Goal: Book appointment/travel/reservation

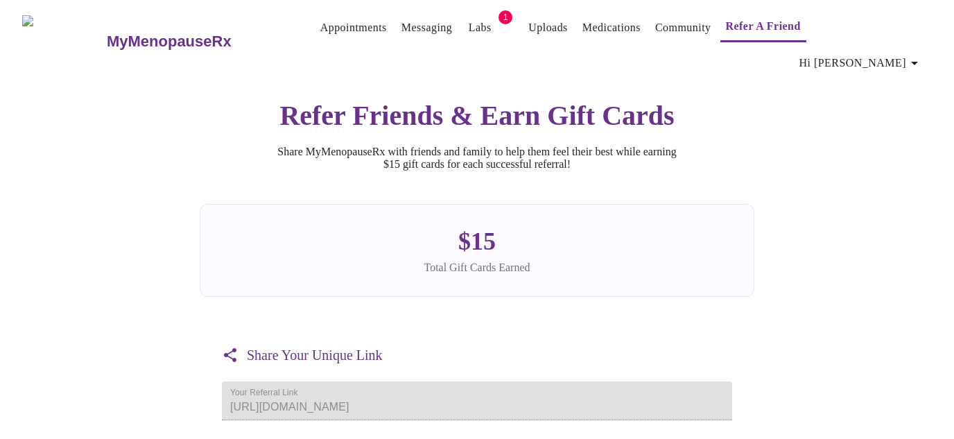
scroll to position [178, 0]
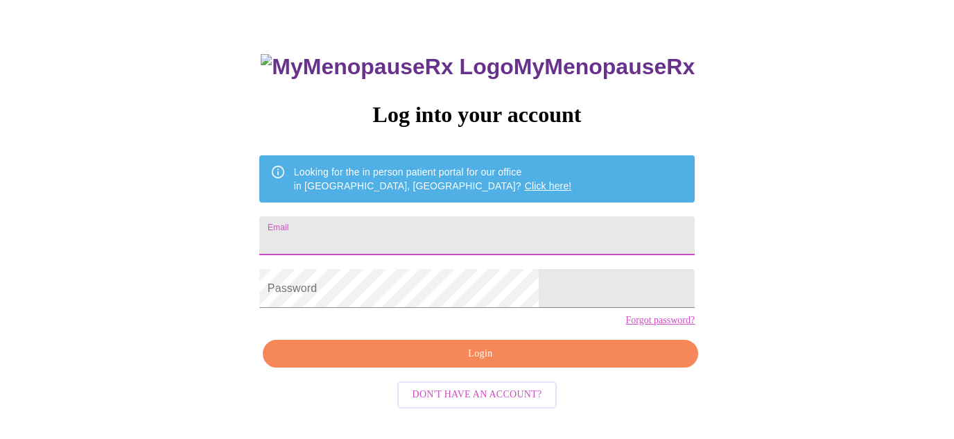
scroll to position [62, 0]
type input "princessdevaz@yahoo.com"
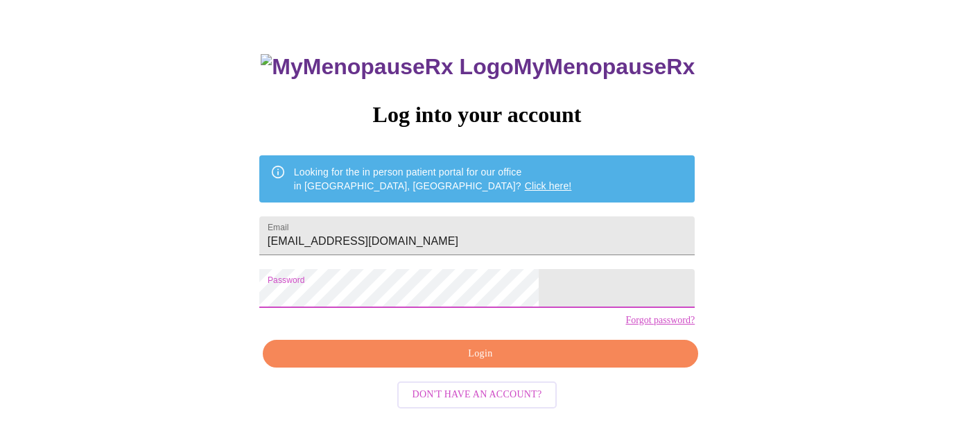
click at [445, 363] on span "Login" at bounding box center [481, 353] width 404 height 17
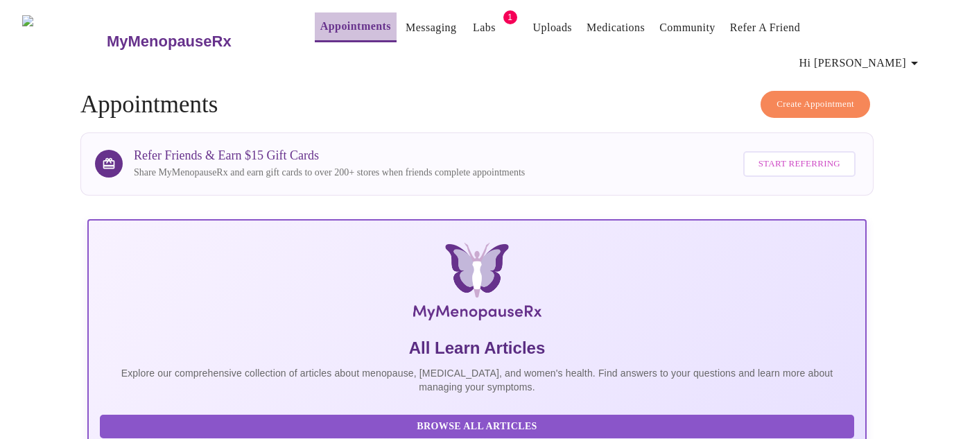
click at [339, 33] on link "Appointments" at bounding box center [355, 26] width 71 height 19
click at [325, 30] on link "Appointments" at bounding box center [355, 26] width 71 height 19
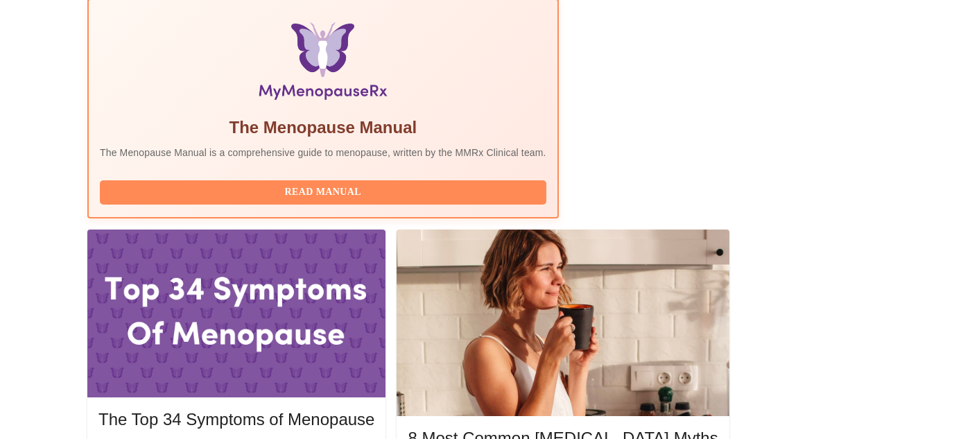
scroll to position [476, 0]
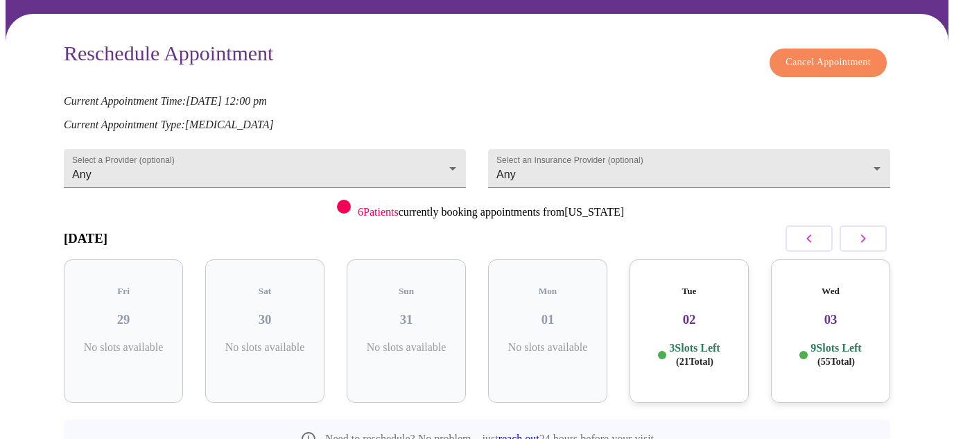
scroll to position [107, 0]
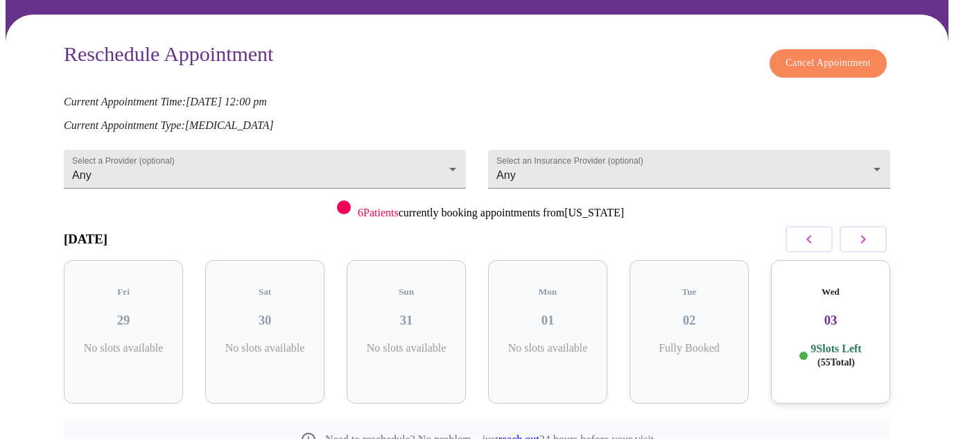
click at [872, 231] on icon "button" at bounding box center [863, 239] width 17 height 17
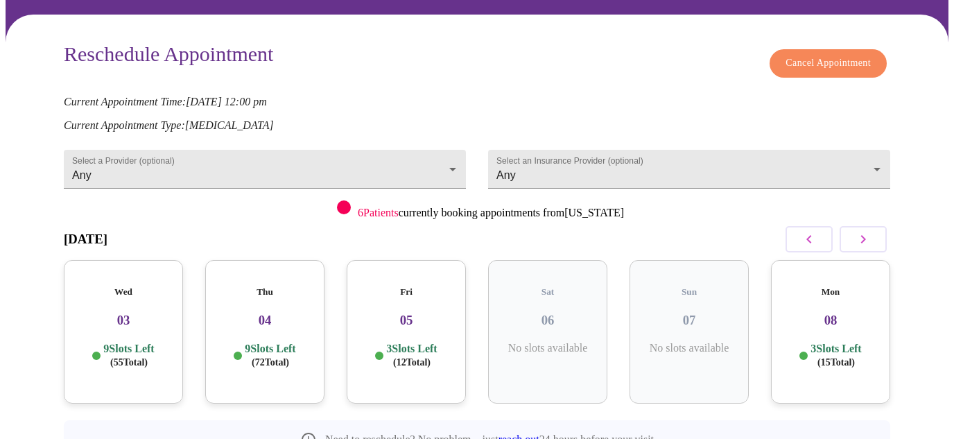
click at [388, 313] on h3 "05" at bounding box center [406, 320] width 97 height 15
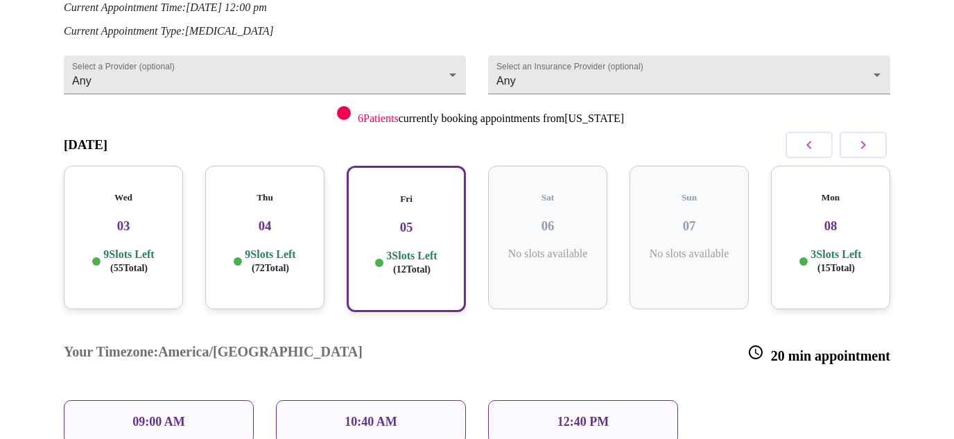
scroll to position [200, 0]
click at [837, 219] on h3 "08" at bounding box center [830, 226] width 97 height 15
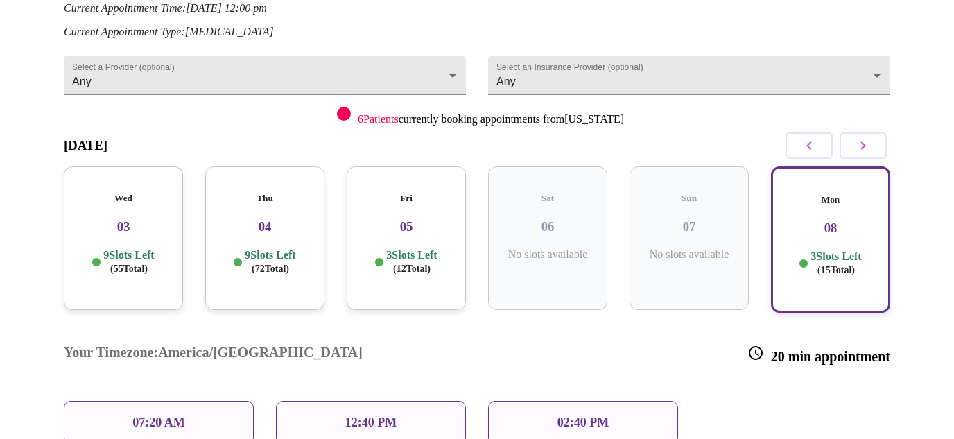
click at [833, 221] on h3 "08" at bounding box center [831, 228] width 94 height 15
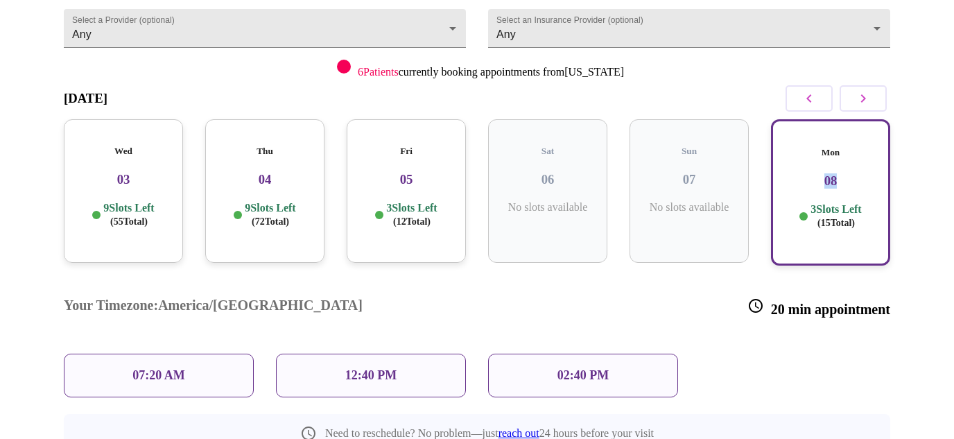
scroll to position [244, 0]
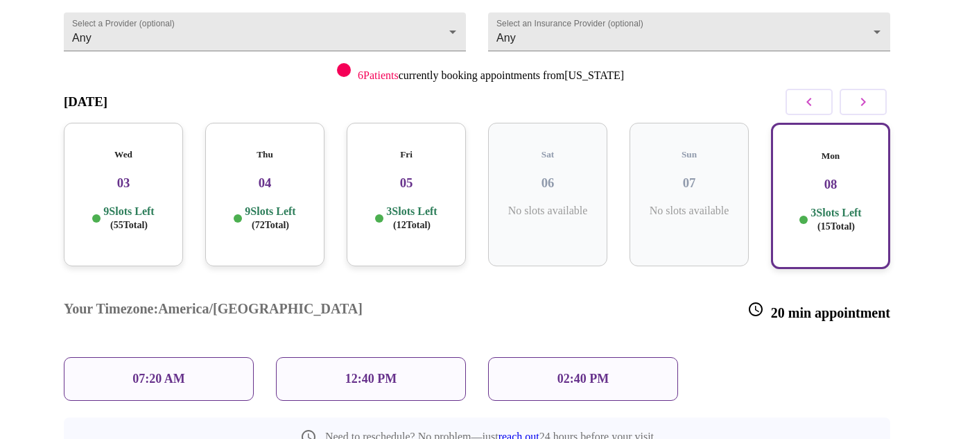
click at [266, 175] on h3 "04" at bounding box center [264, 182] width 97 height 15
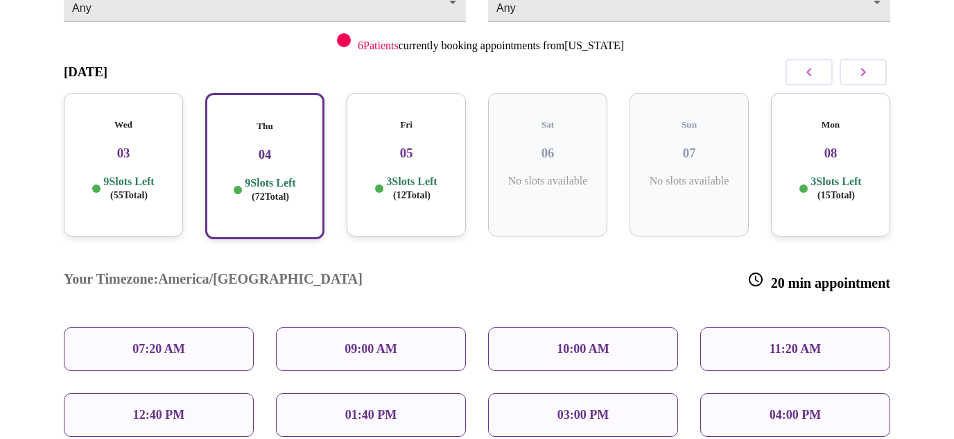
scroll to position [273, 0]
click at [388, 147] on h3 "05" at bounding box center [406, 154] width 97 height 15
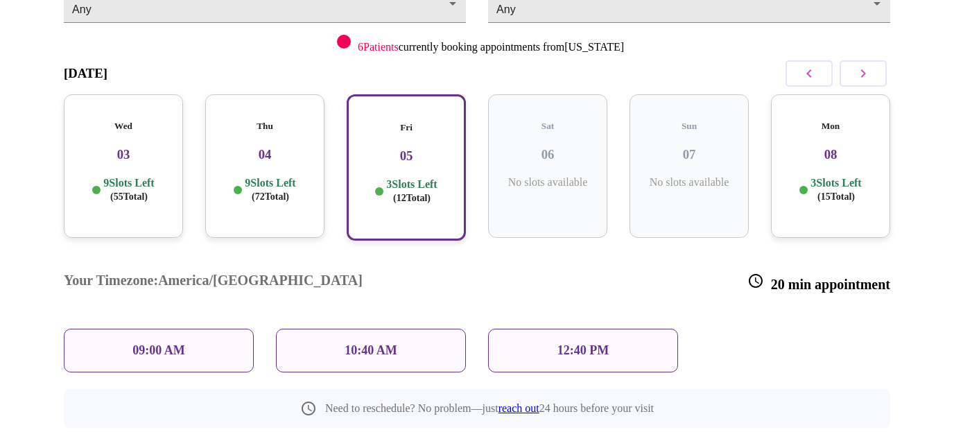
scroll to position [257, 0]
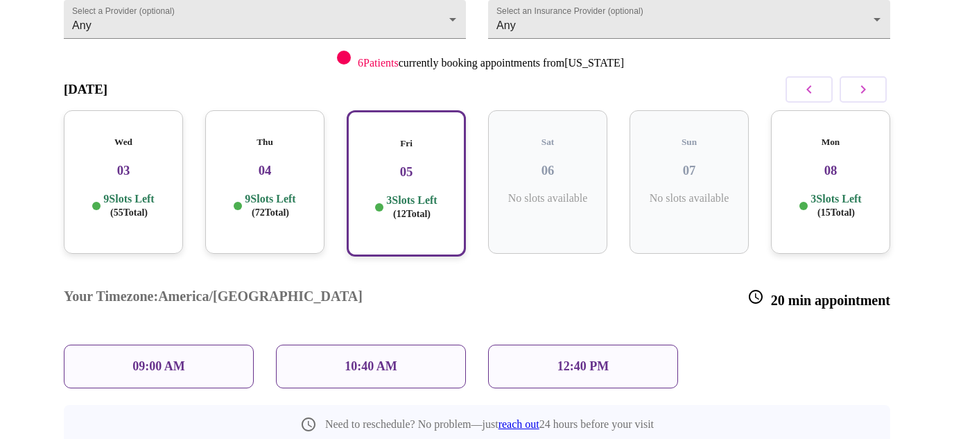
click at [267, 156] on div "Thu 04 9 Slots Left ( 72 Total)" at bounding box center [264, 182] width 119 height 144
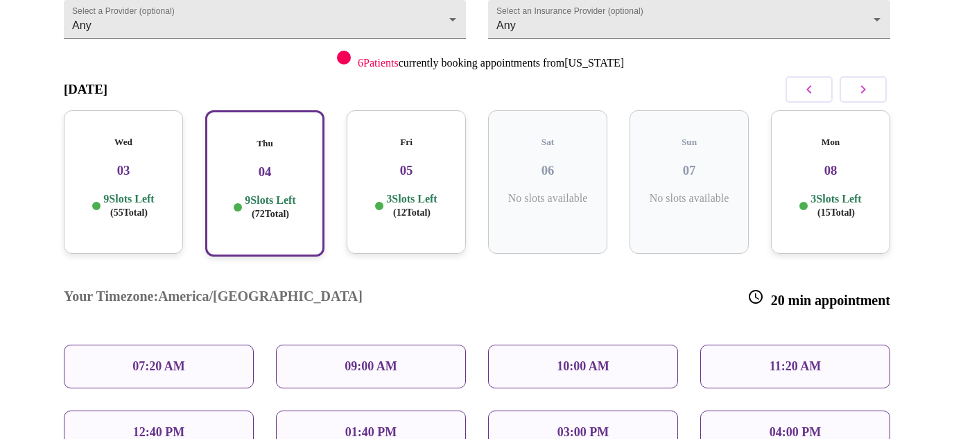
click at [346, 359] on p "09:00 AM" at bounding box center [371, 366] width 53 height 15
click at [422, 345] on div "09:00 AM" at bounding box center [371, 367] width 190 height 44
click at [395, 345] on div "09:00 AM" at bounding box center [371, 367] width 190 height 44
click at [393, 359] on p "09:00 AM" at bounding box center [371, 366] width 53 height 15
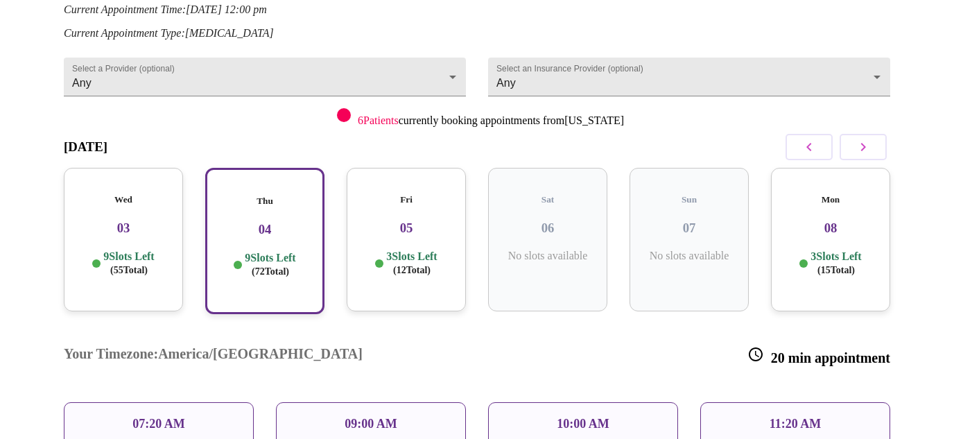
scroll to position [198, 0]
click at [374, 404] on div "09:00 AM" at bounding box center [371, 426] width 190 height 44
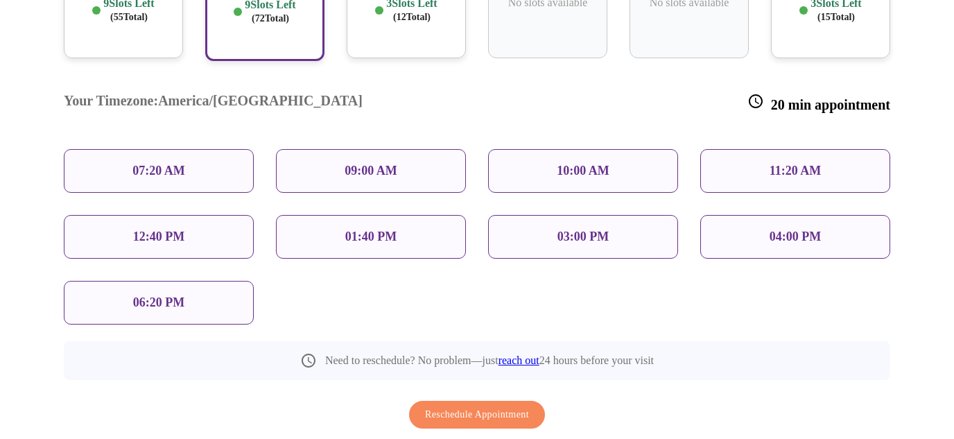
scroll to position [445, 0]
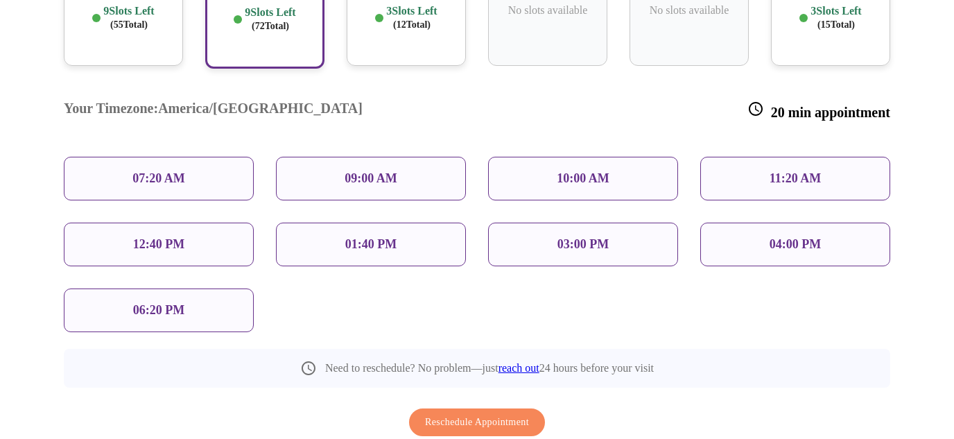
click at [445, 414] on span "Reschedule Appointment" at bounding box center [477, 422] width 104 height 17
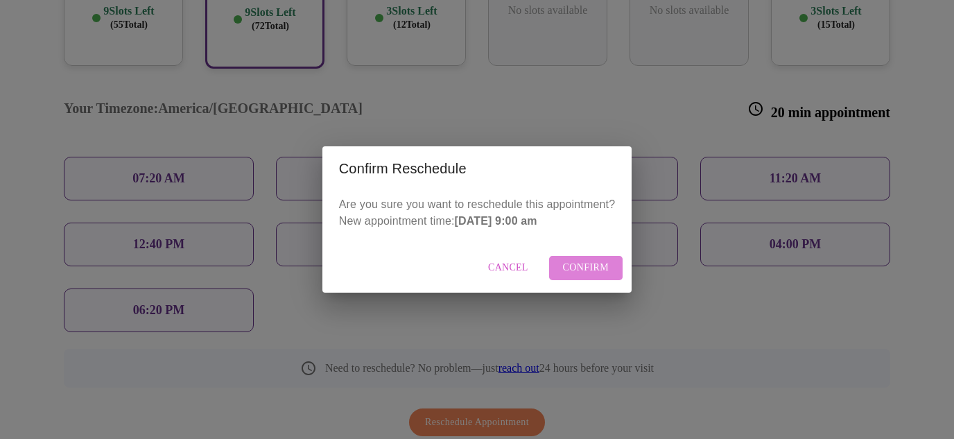
click at [584, 264] on span "Confirm" at bounding box center [586, 267] width 46 height 17
